Goal: Transaction & Acquisition: Purchase product/service

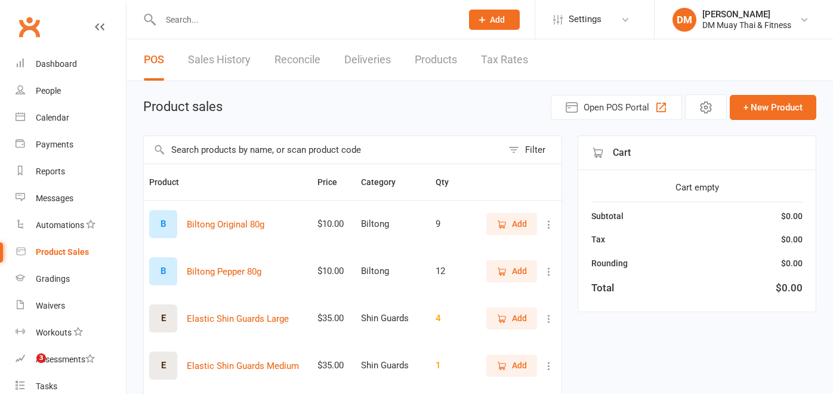
select select "100"
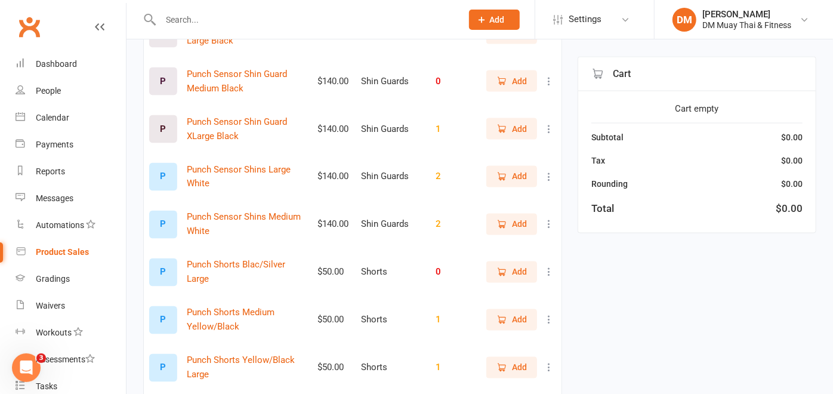
scroll to position [1259, 0]
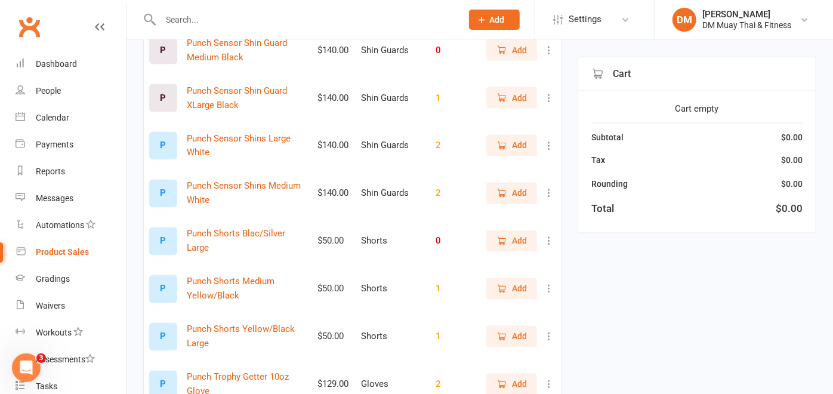
click at [506, 200] on span "Add" at bounding box center [511, 193] width 30 height 13
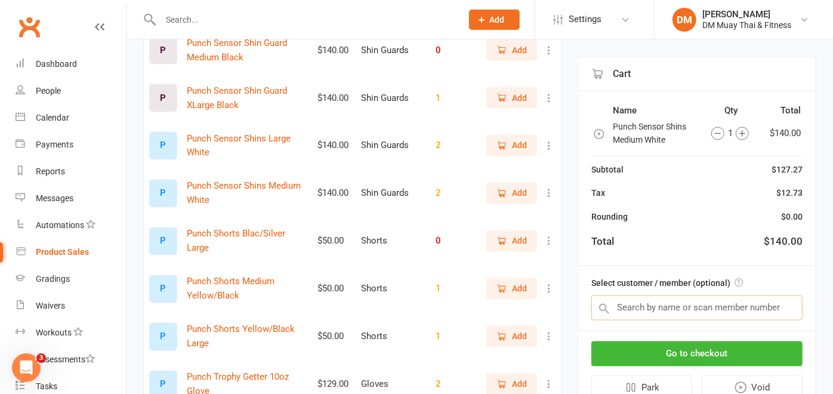
click at [626, 301] on input "text" at bounding box center [696, 307] width 211 height 25
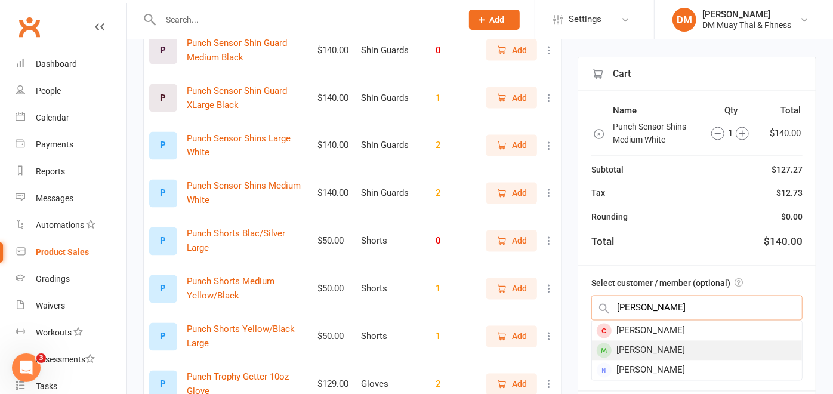
type input "Jarrod"
click at [644, 353] on div "[PERSON_NAME]" at bounding box center [697, 351] width 210 height 20
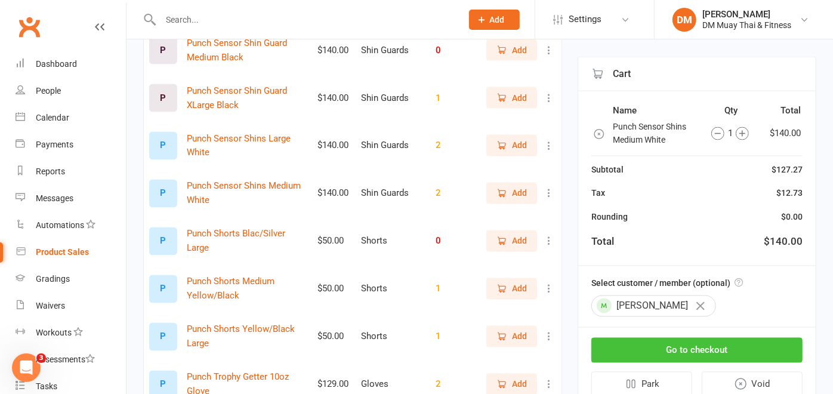
click at [675, 342] on button "Go to checkout" at bounding box center [696, 350] width 211 height 25
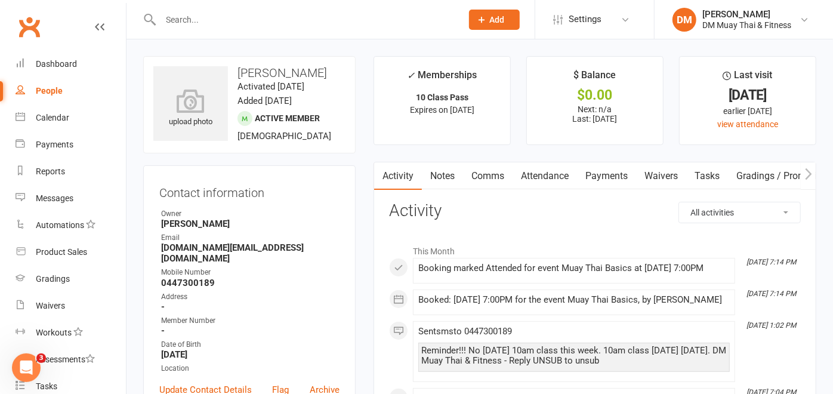
click at [172, 19] on input "text" at bounding box center [305, 19] width 297 height 17
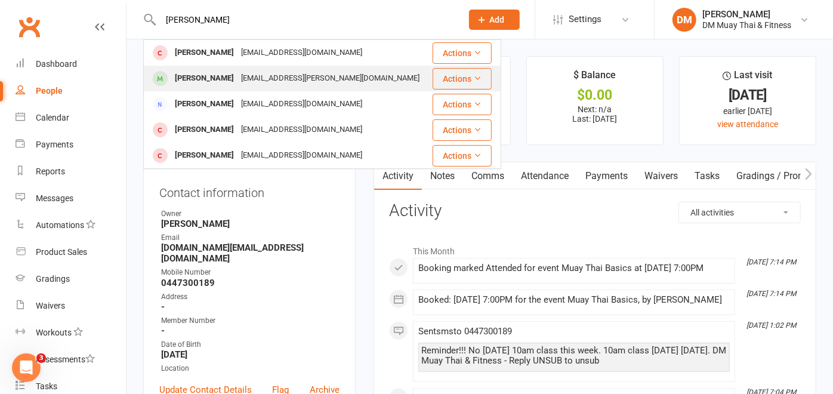
type input "[PERSON_NAME]"
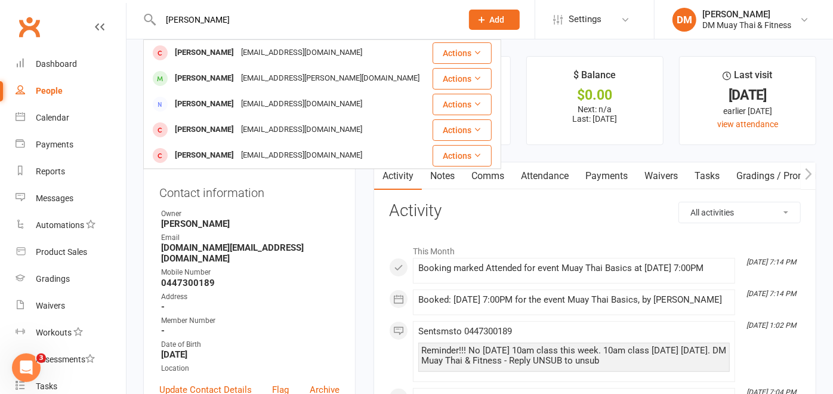
click at [221, 76] on div "[PERSON_NAME]" at bounding box center [204, 78] width 66 height 17
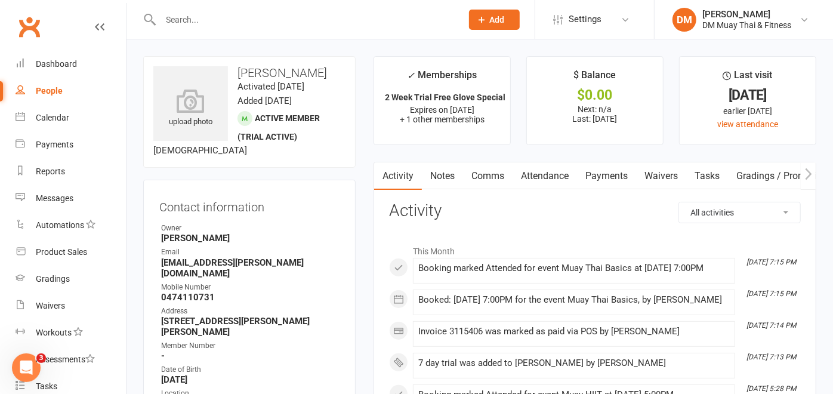
click at [666, 177] on link "Waivers" at bounding box center [661, 175] width 50 height 27
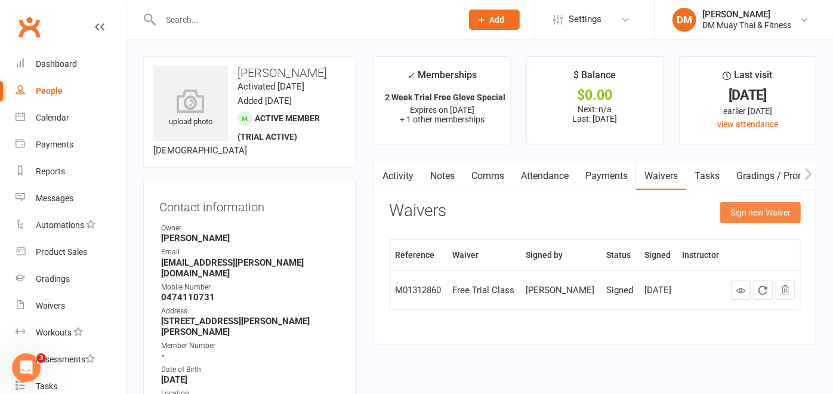
click at [747, 215] on button "Sign new Waiver" at bounding box center [760, 212] width 81 height 21
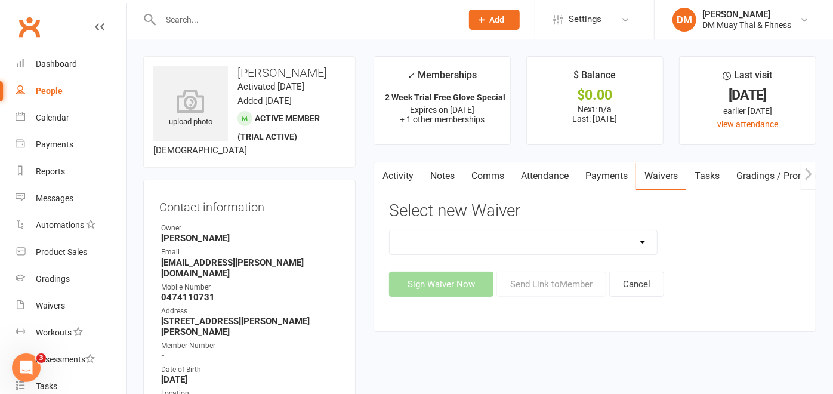
click at [648, 243] on select "10 Class Pass 2 class weekly fortnightly payments no contract 2 class weekly no…" at bounding box center [523, 242] width 267 height 24
select select "12193"
click at [390, 230] on select "10 Class Pass 2 class weekly fortnightly payments no contract 2 class weekly no…" at bounding box center [523, 242] width 267 height 24
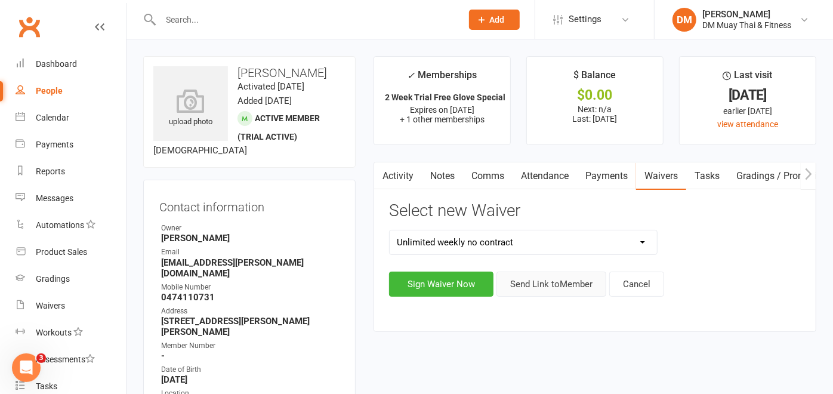
click at [555, 280] on button "Send Link to Member" at bounding box center [551, 283] width 110 height 25
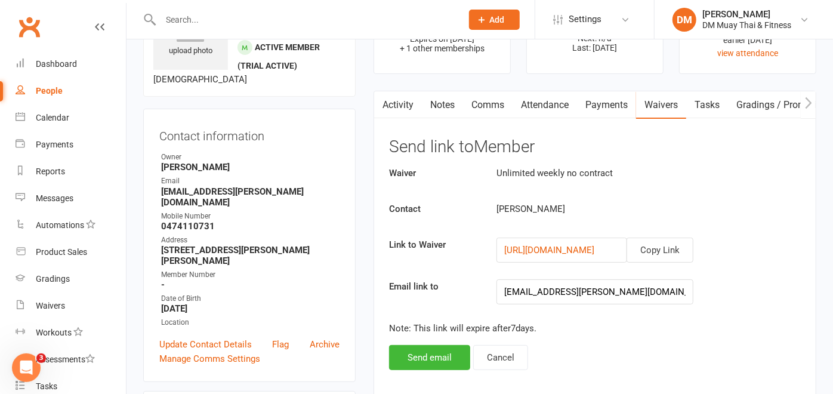
scroll to position [132, 0]
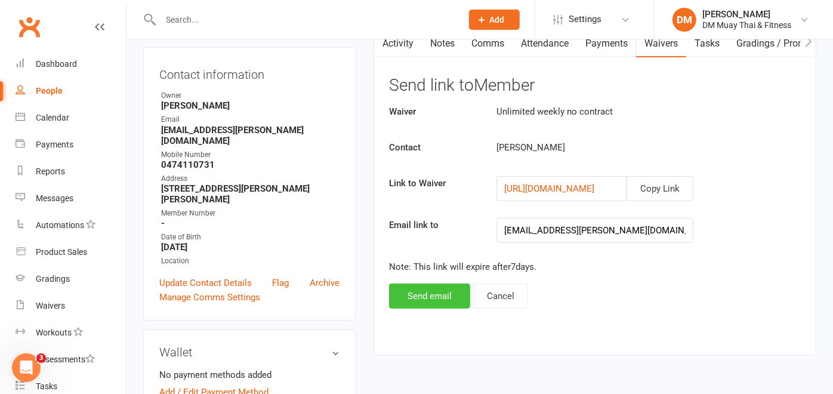
click at [422, 286] on button "Send email" at bounding box center [429, 295] width 81 height 25
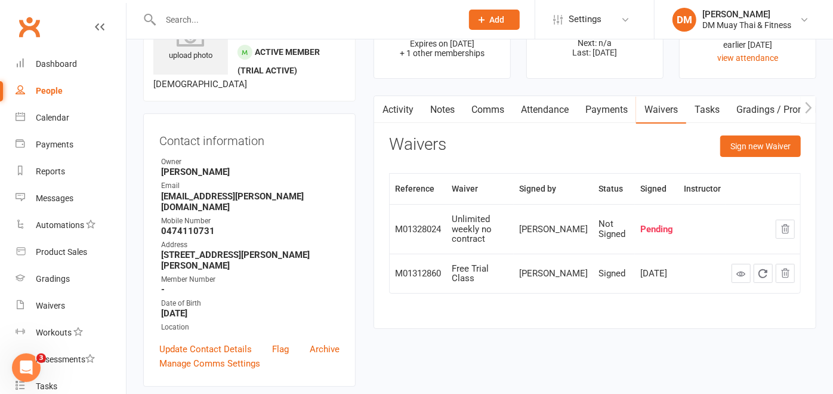
scroll to position [0, 0]
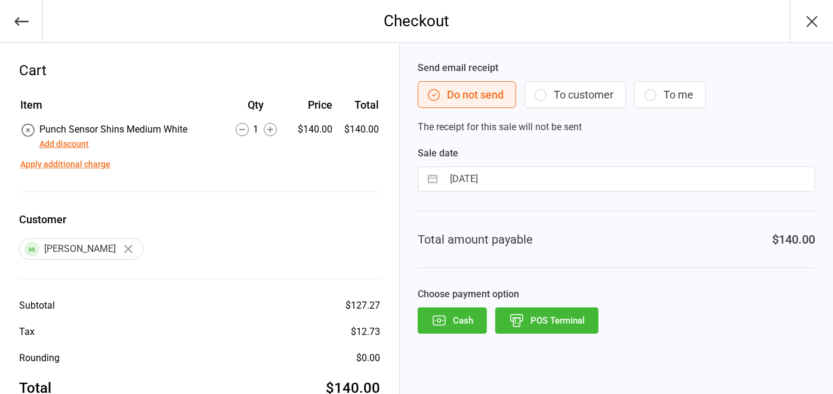
click at [585, 323] on button "POS Terminal" at bounding box center [546, 320] width 103 height 26
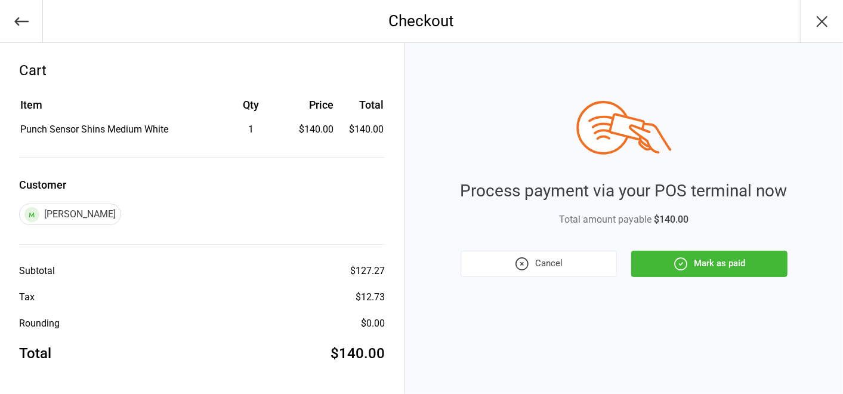
click at [736, 263] on button "Mark as paid" at bounding box center [709, 264] width 156 height 26
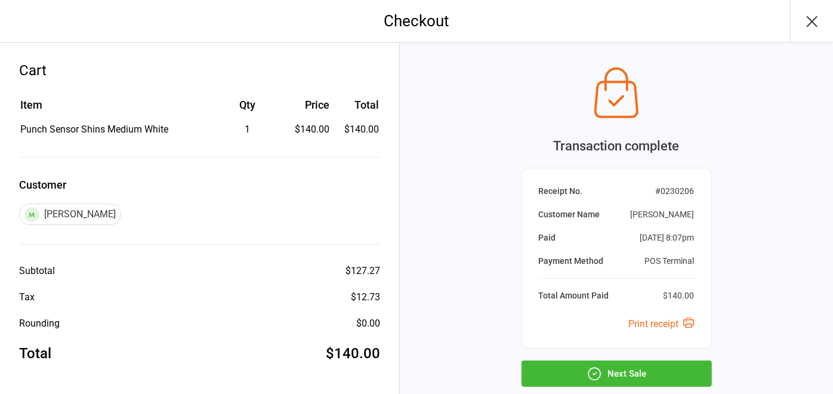
click at [644, 378] on button "Next Sale" at bounding box center [616, 373] width 190 height 26
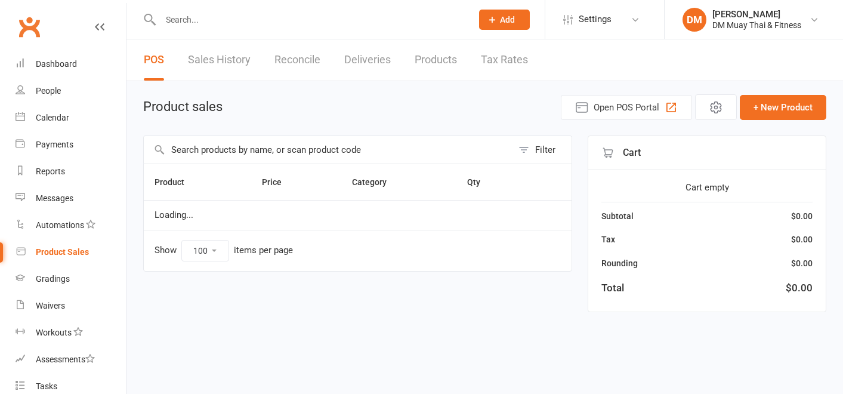
select select "100"
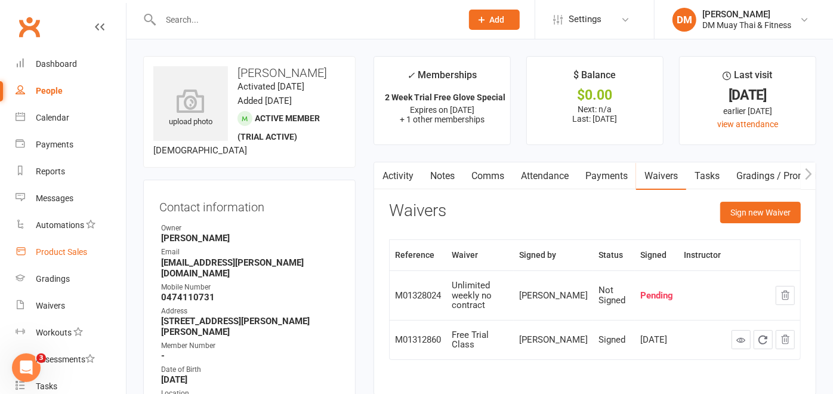
click at [75, 245] on link "Product Sales" at bounding box center [71, 252] width 110 height 27
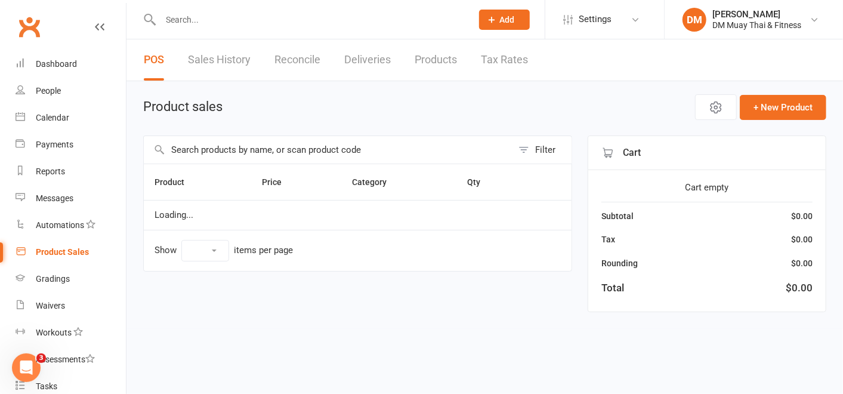
select select "100"
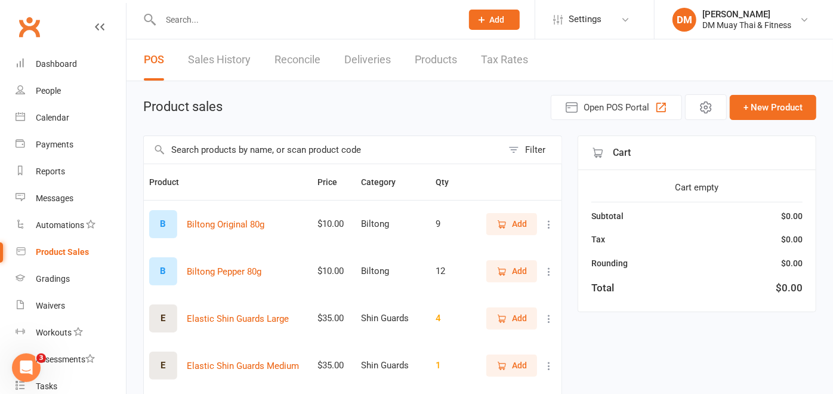
click at [287, 53] on link "Reconcile" at bounding box center [297, 59] width 46 height 41
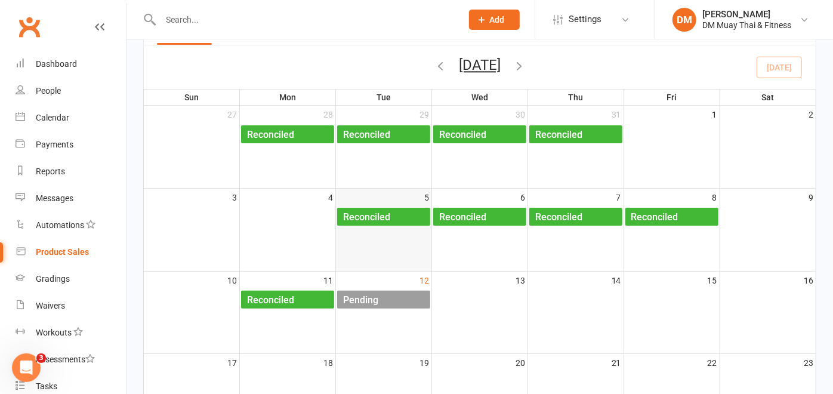
scroll to position [132, 0]
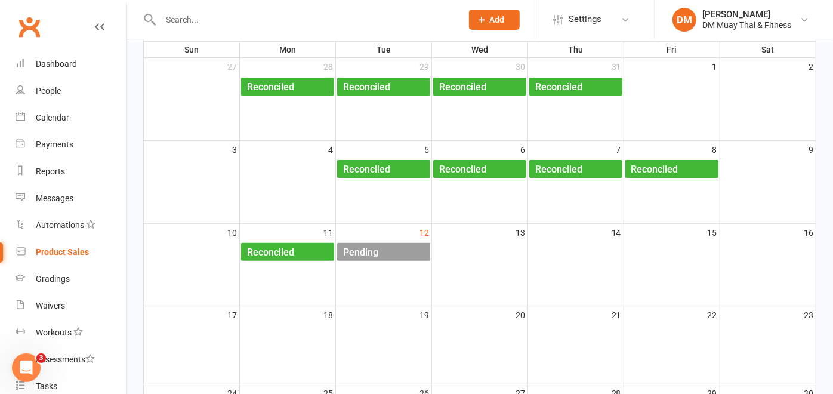
click at [394, 246] on div "Pending" at bounding box center [386, 252] width 88 height 19
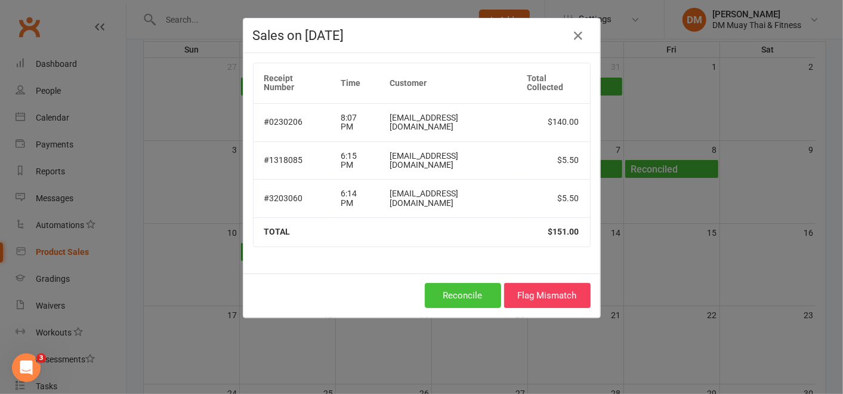
click at [482, 291] on button "Reconcile" at bounding box center [463, 295] width 76 height 25
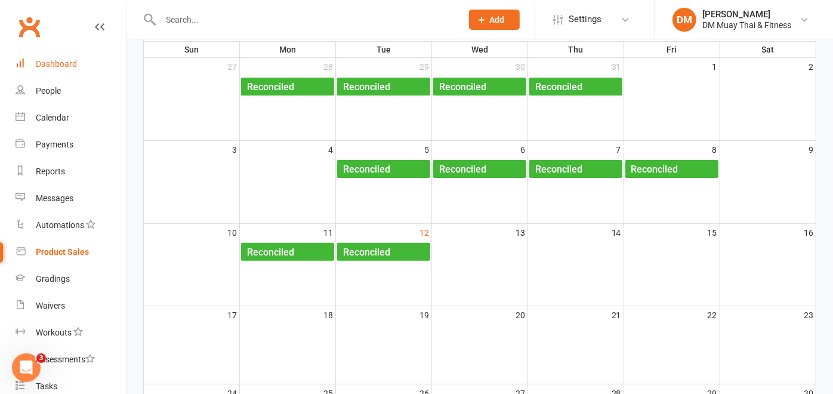
click at [64, 63] on div "Dashboard" at bounding box center [56, 64] width 41 height 10
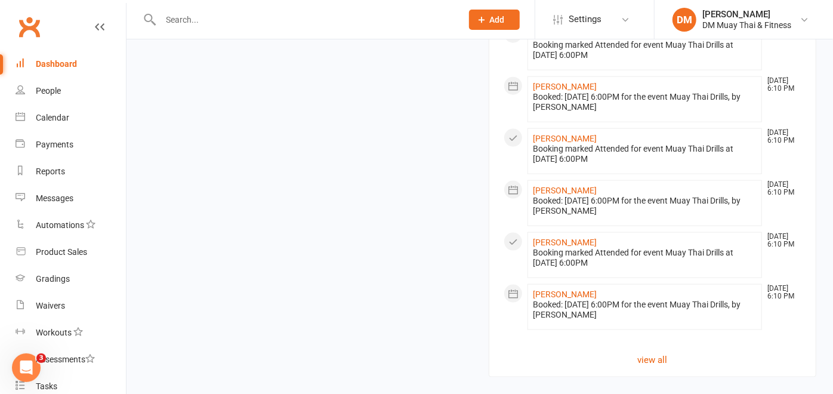
scroll to position [968, 0]
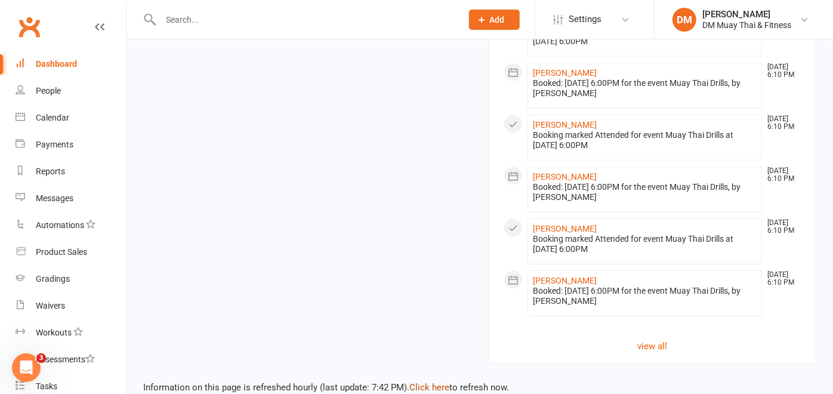
click at [434, 382] on link "Click here" at bounding box center [429, 387] width 40 height 11
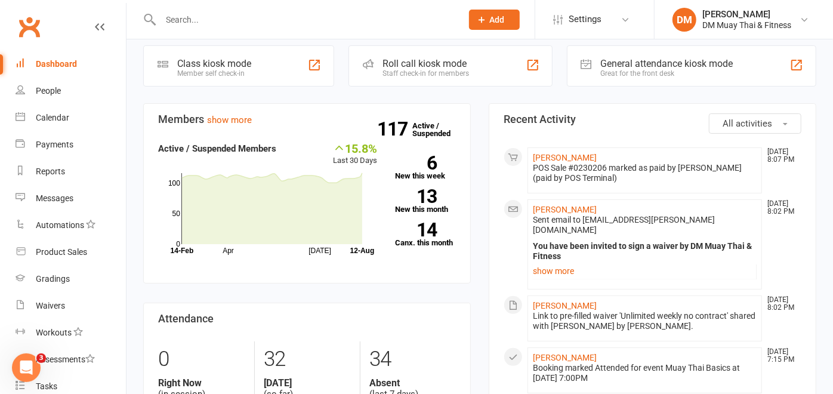
scroll to position [0, 0]
